Goal: Check status

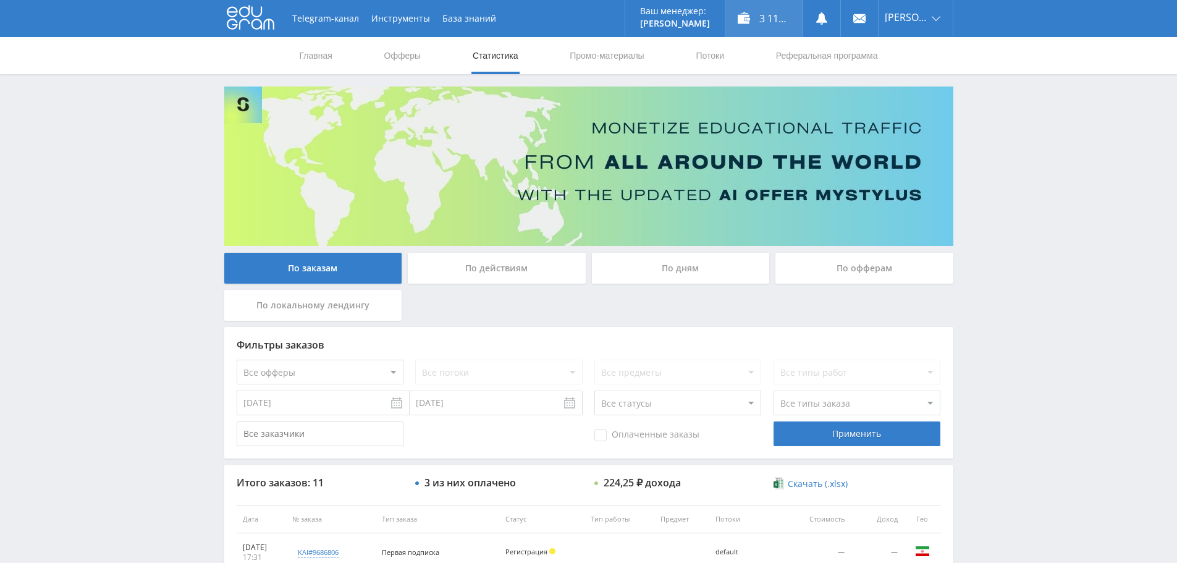
click at [753, 11] on div "3 117,25 ₽" at bounding box center [763, 18] width 77 height 37
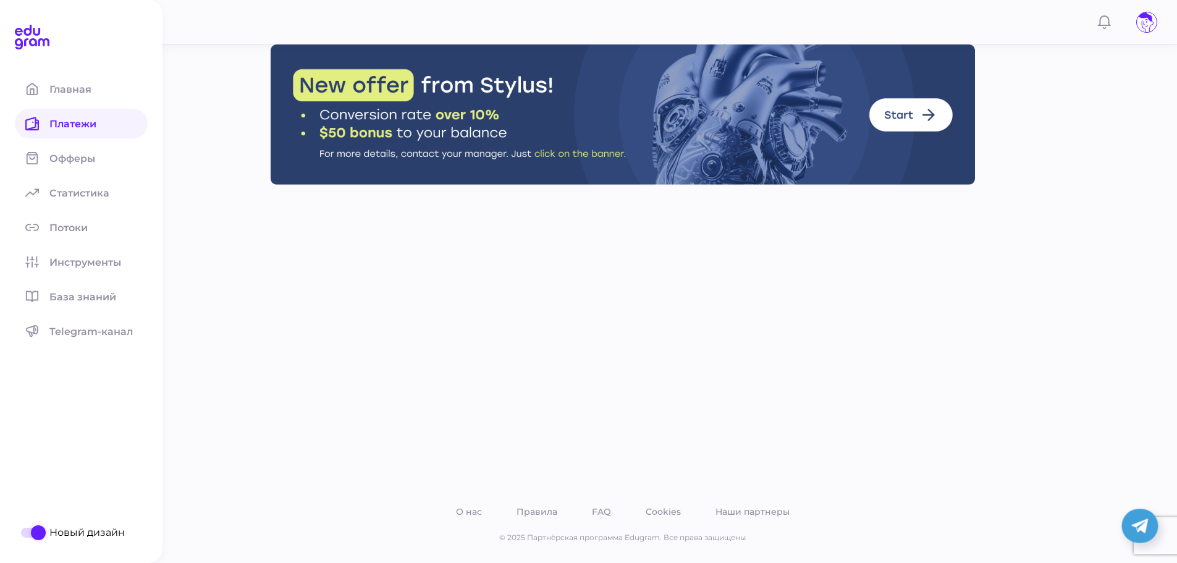
click at [61, 124] on span "Платежи" at bounding box center [80, 124] width 62 height 12
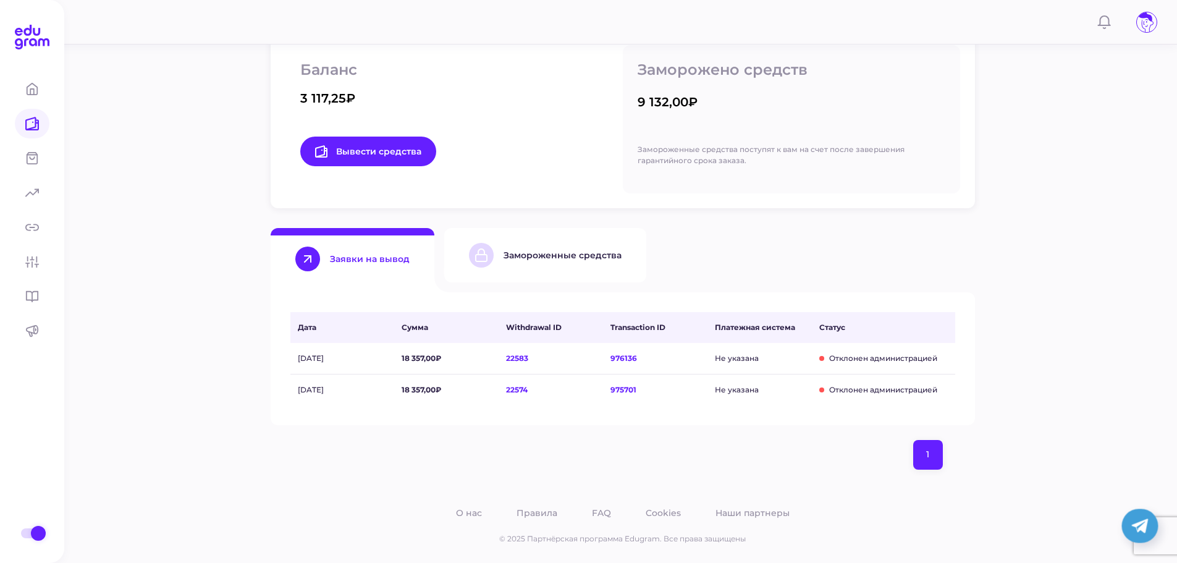
scroll to position [213, 0]
click at [544, 255] on div "Замороженные средства" at bounding box center [563, 253] width 118 height 11
